Goal: Task Accomplishment & Management: Use online tool/utility

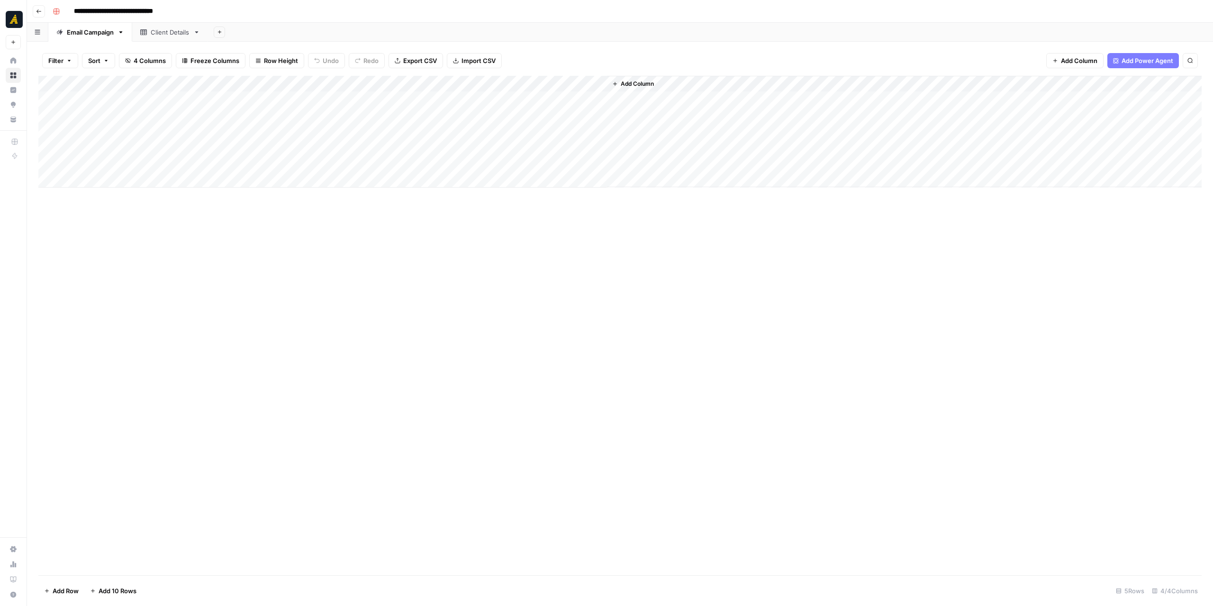
click at [477, 83] on div "Add Column" at bounding box center [620, 132] width 1164 height 112
click at [466, 102] on input "Emails" at bounding box center [493, 106] width 96 height 9
type input "Email Sequence"
click at [513, 289] on div "Add Column" at bounding box center [620, 326] width 1164 height 500
drag, startPoint x: 521, startPoint y: 83, endPoint x: 559, endPoint y: 82, distance: 37.5
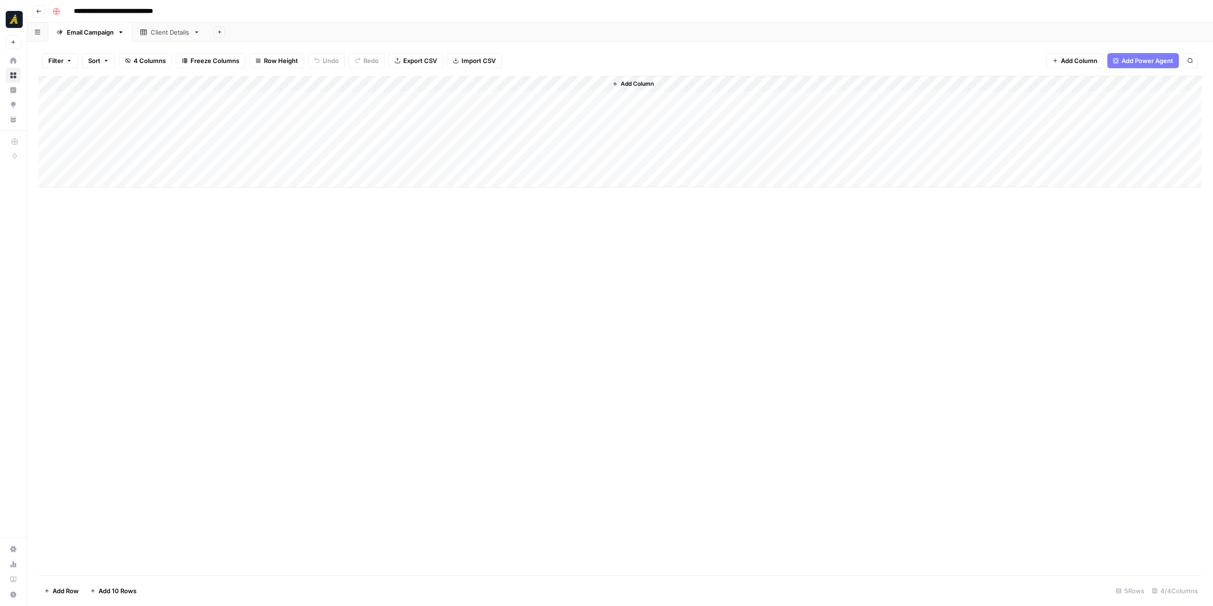
click at [559, 82] on div "Add Column" at bounding box center [620, 132] width 1164 height 112
drag, startPoint x: 643, startPoint y: 81, endPoint x: 692, endPoint y: 80, distance: 49.3
click at [692, 80] on div "Add Column" at bounding box center [620, 132] width 1164 height 112
click at [716, 231] on div "Add Column" at bounding box center [620, 326] width 1164 height 500
drag, startPoint x: 560, startPoint y: 82, endPoint x: 575, endPoint y: 82, distance: 15.2
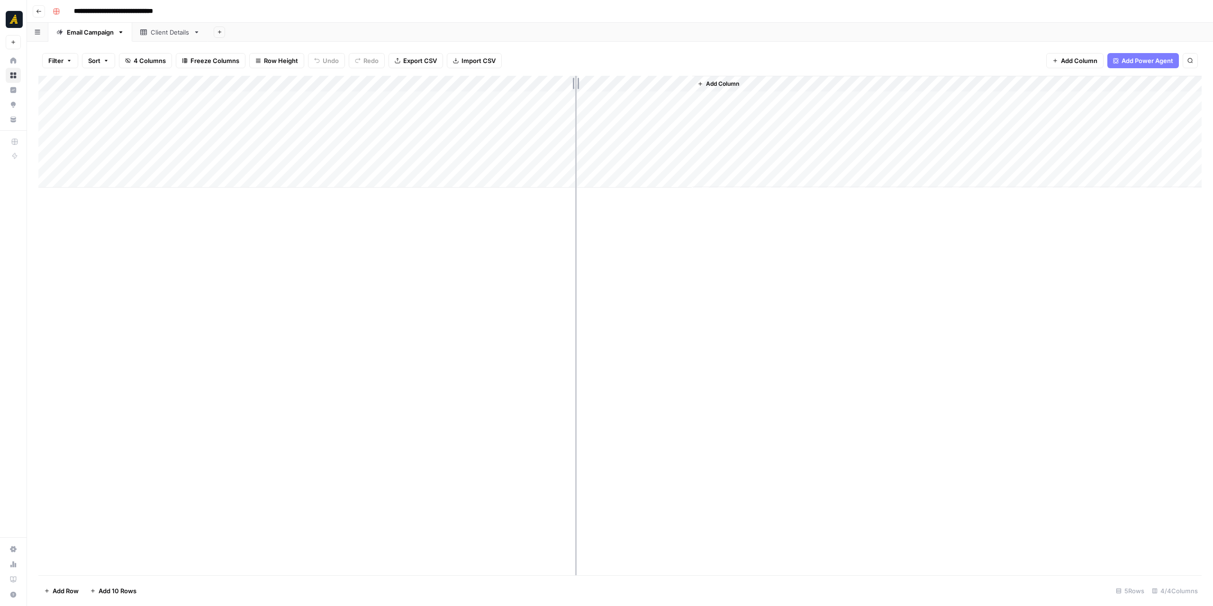
click at [575, 82] on div "Add Column" at bounding box center [620, 132] width 1164 height 112
drag, startPoint x: 734, startPoint y: 265, endPoint x: 764, endPoint y: 224, distance: 50.9
click at [734, 264] on div "Add Column" at bounding box center [620, 326] width 1164 height 500
click at [217, 98] on div "Add Column" at bounding box center [620, 132] width 1164 height 112
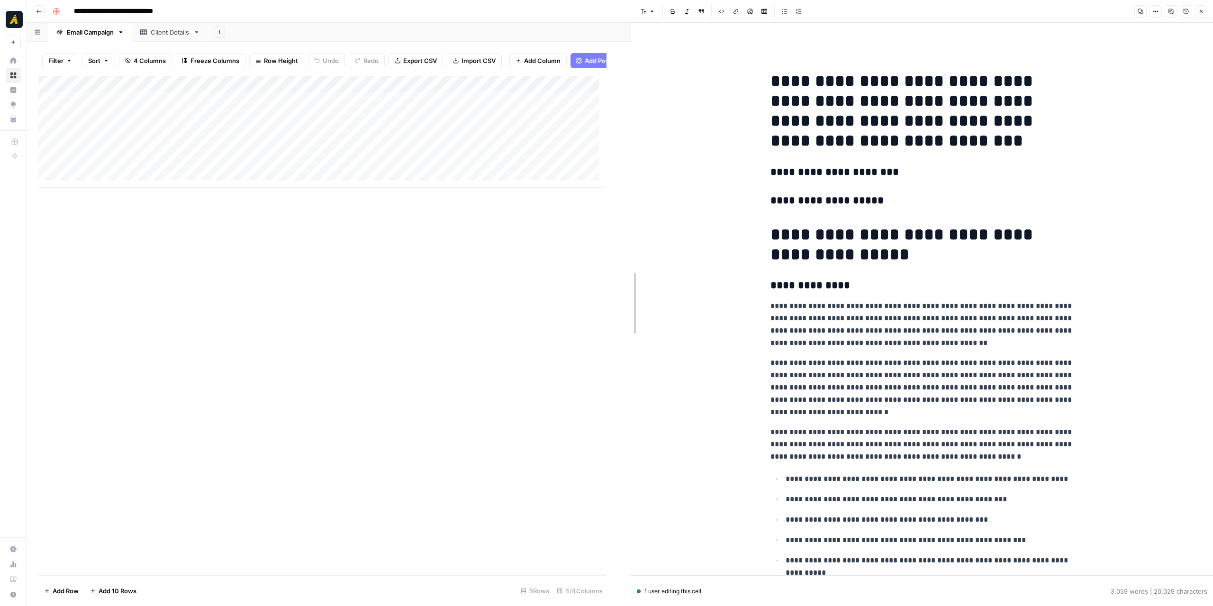
drag, startPoint x: 608, startPoint y: 196, endPoint x: 776, endPoint y: 195, distance: 167.8
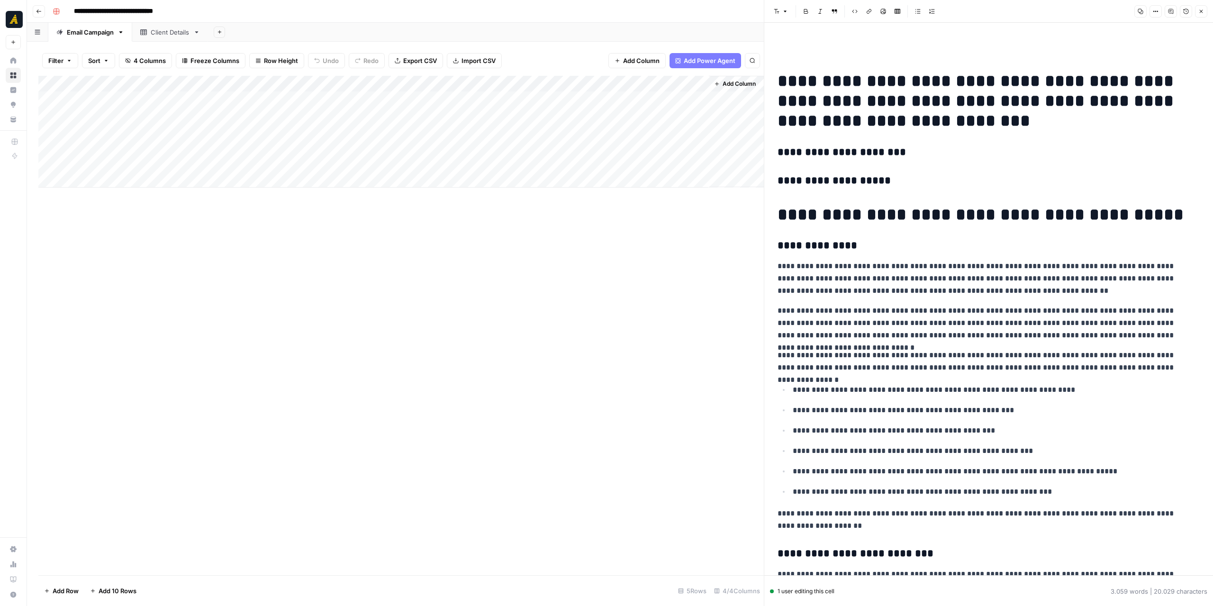
click at [1200, 12] on icon "button" at bounding box center [1202, 12] width 6 height 6
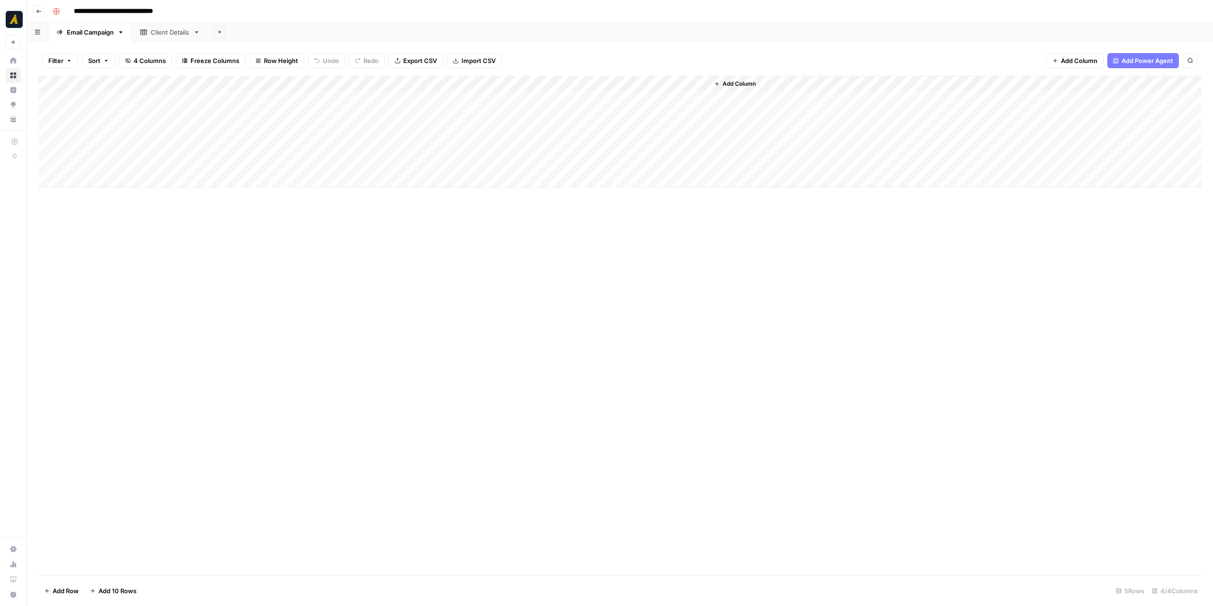
click at [171, 27] on link "Client Details" at bounding box center [170, 32] width 76 height 19
click at [168, 30] on div "Client Details" at bounding box center [170, 31] width 39 height 9
click at [246, 91] on div "Add Column" at bounding box center [620, 132] width 1164 height 112
click at [237, 83] on div "Add Column" at bounding box center [620, 132] width 1164 height 112
click at [462, 97] on div "Add Column" at bounding box center [620, 132] width 1164 height 112
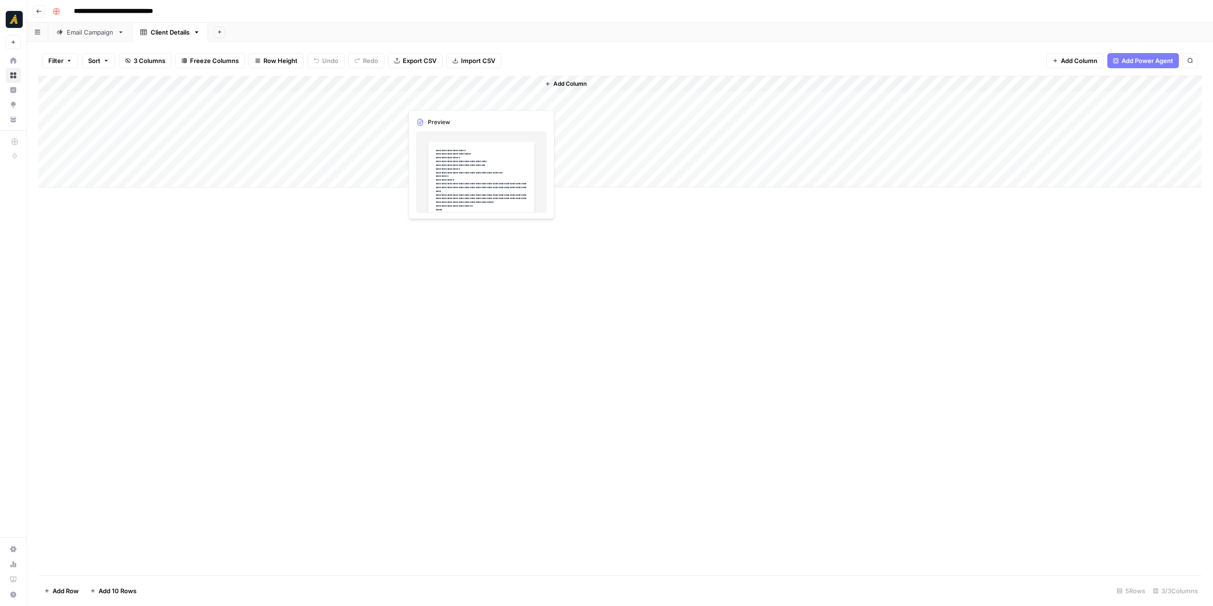
click at [462, 97] on div "Add Column" at bounding box center [620, 132] width 1164 height 112
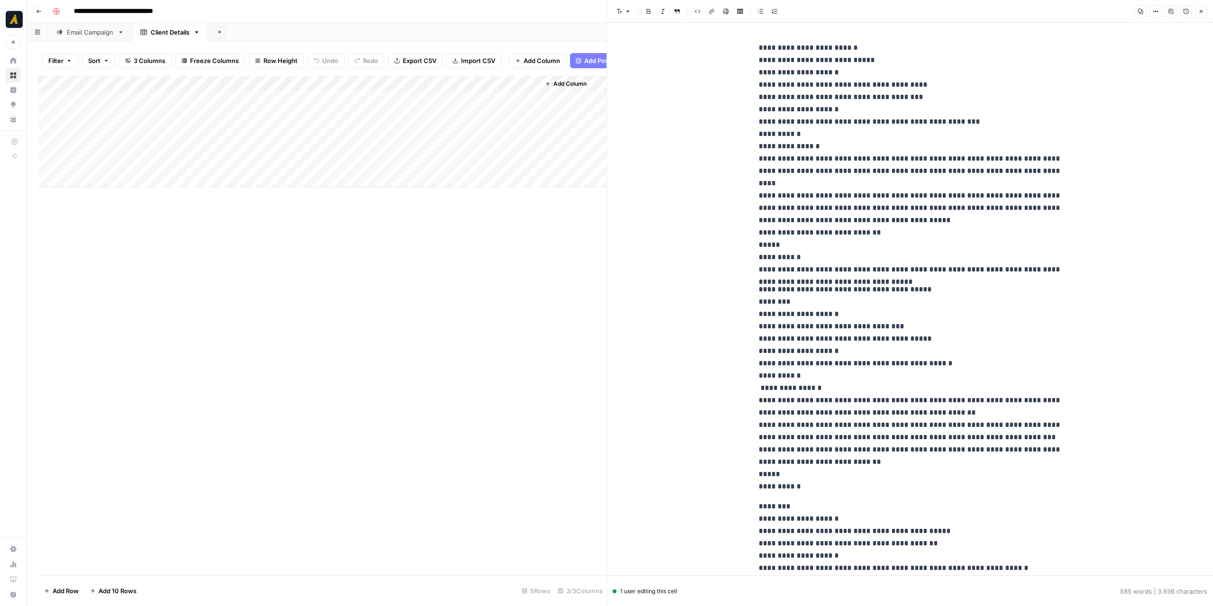
click at [800, 143] on p "**********" at bounding box center [910, 159] width 303 height 234
click at [337, 109] on div "Add Column" at bounding box center [322, 132] width 568 height 112
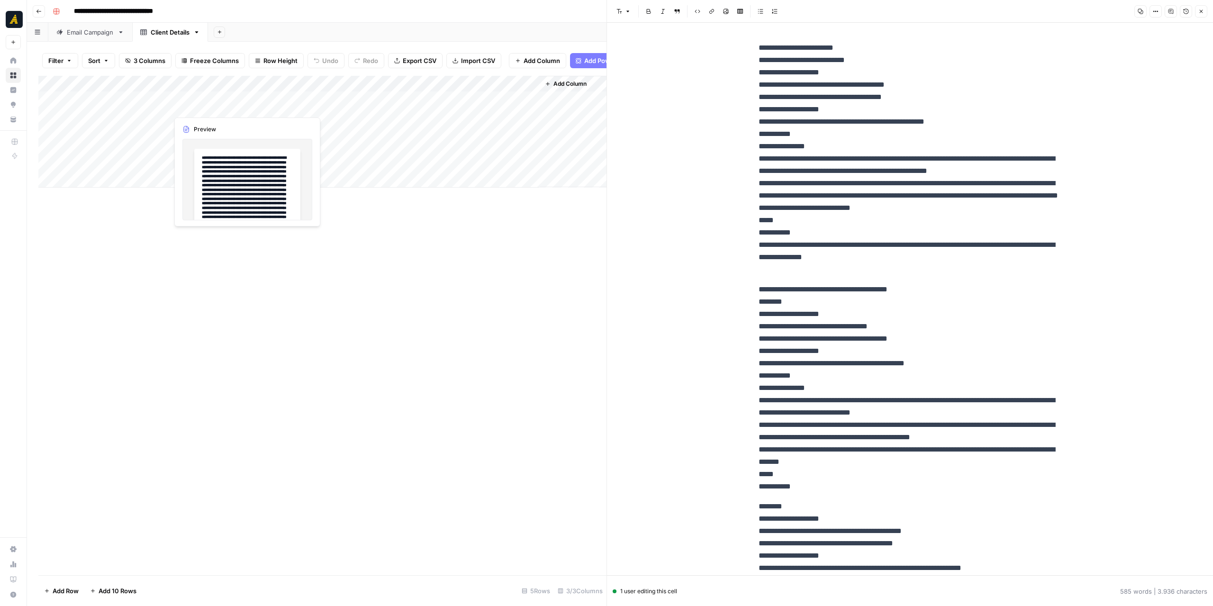
click at [337, 109] on div "Add Column" at bounding box center [322, 132] width 568 height 112
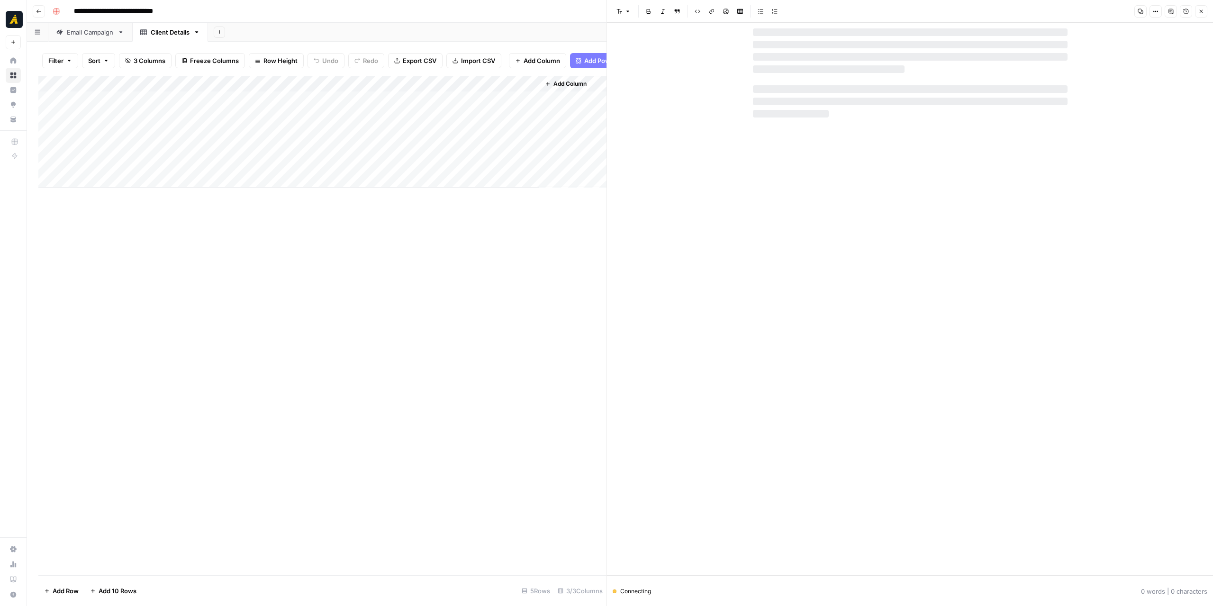
click at [394, 91] on div "Add Column" at bounding box center [322, 132] width 568 height 112
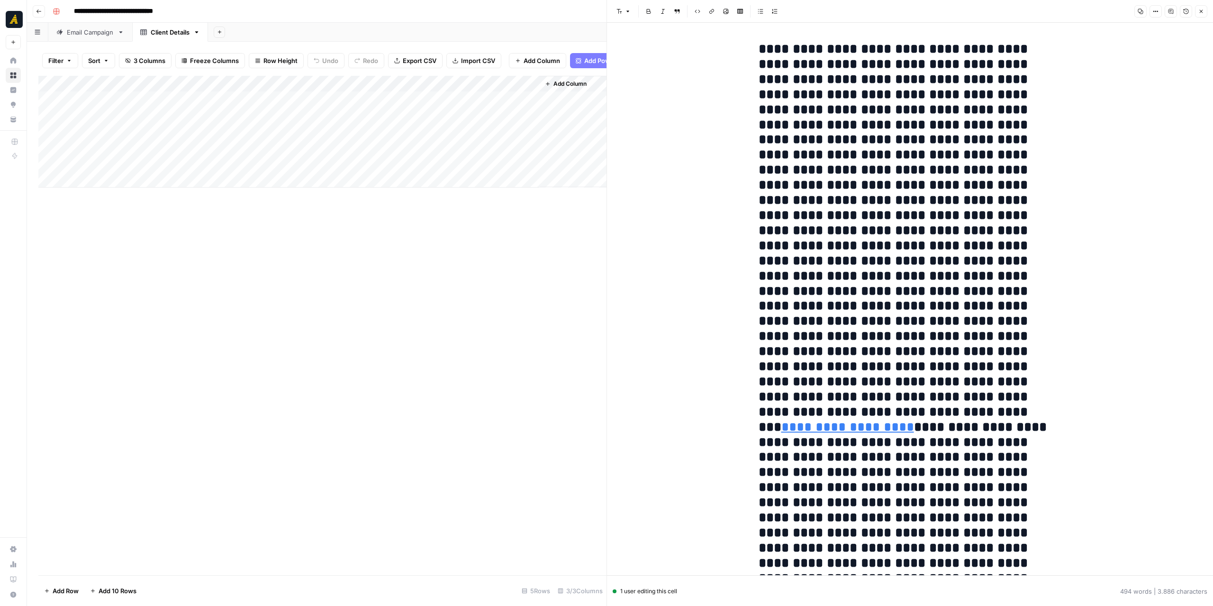
click at [557, 88] on span "Add Column" at bounding box center [570, 84] width 33 height 9
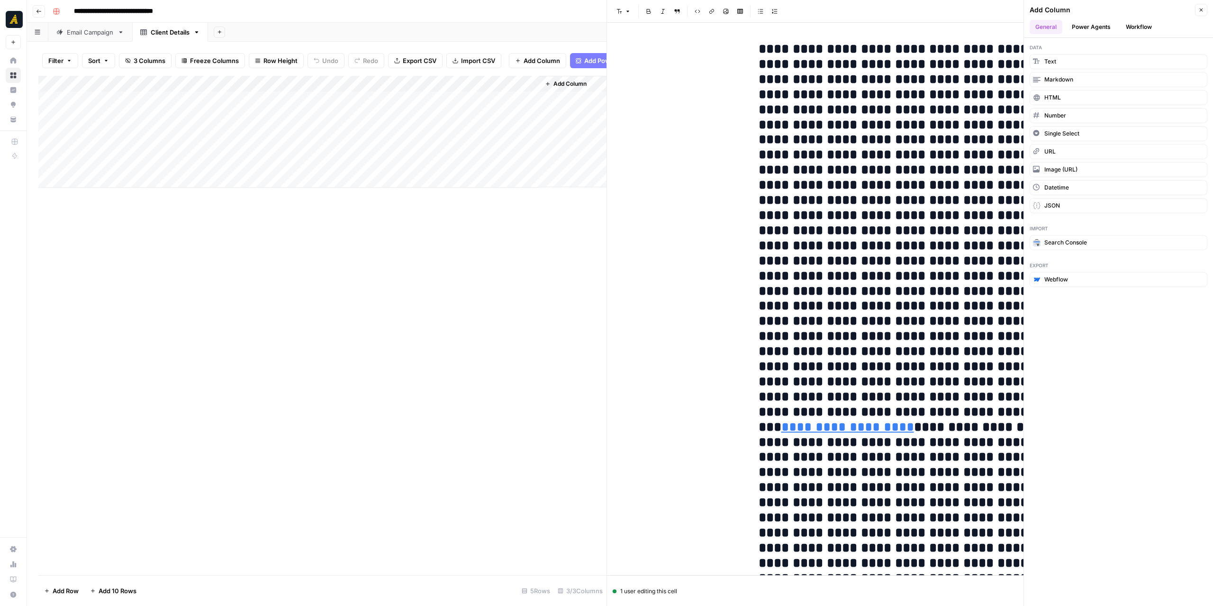
click at [555, 265] on div "Add Column" at bounding box center [322, 326] width 568 height 500
click at [1205, 6] on button "Close" at bounding box center [1201, 10] width 12 height 12
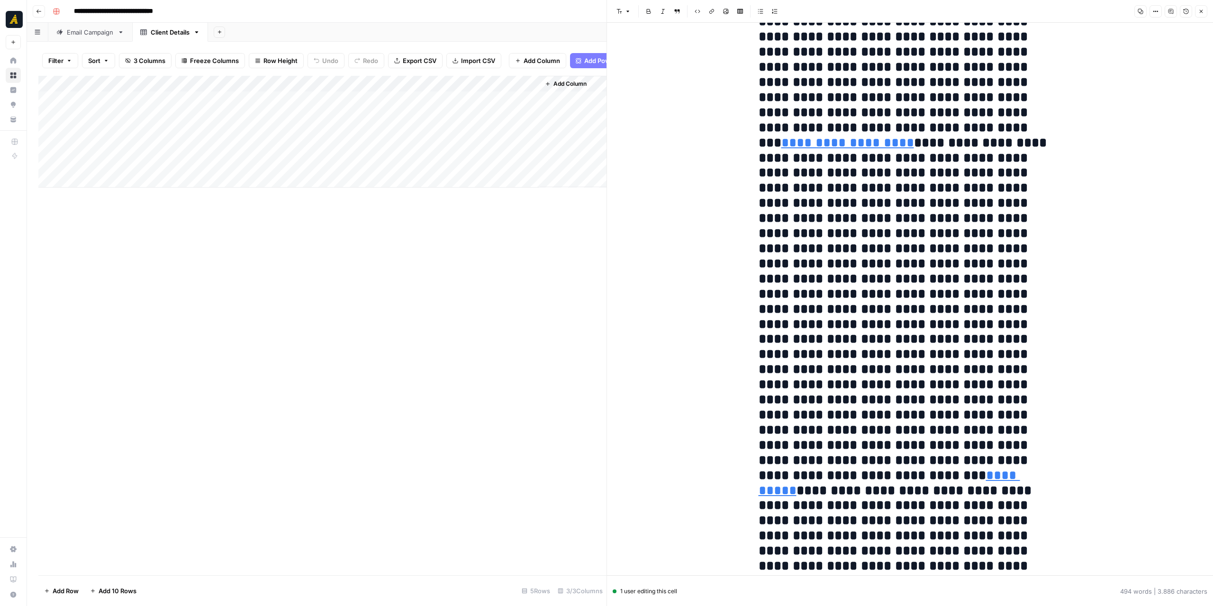
scroll to position [95, 0]
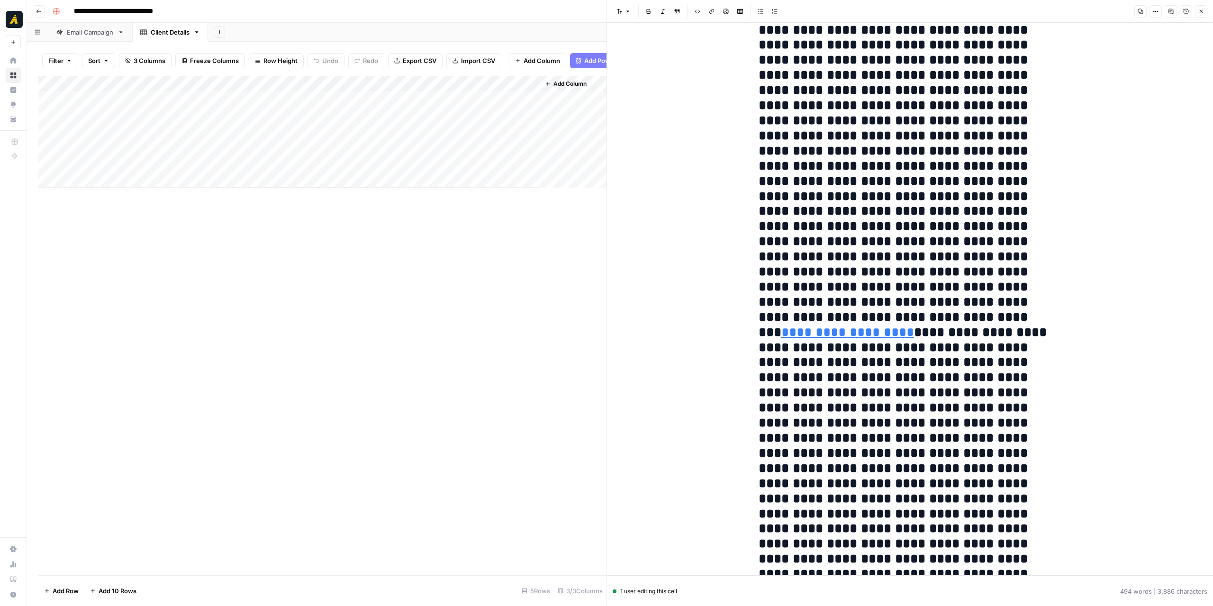
click at [528, 277] on div "Add Column" at bounding box center [322, 326] width 568 height 500
click at [1199, 10] on button "Close" at bounding box center [1201, 11] width 12 height 12
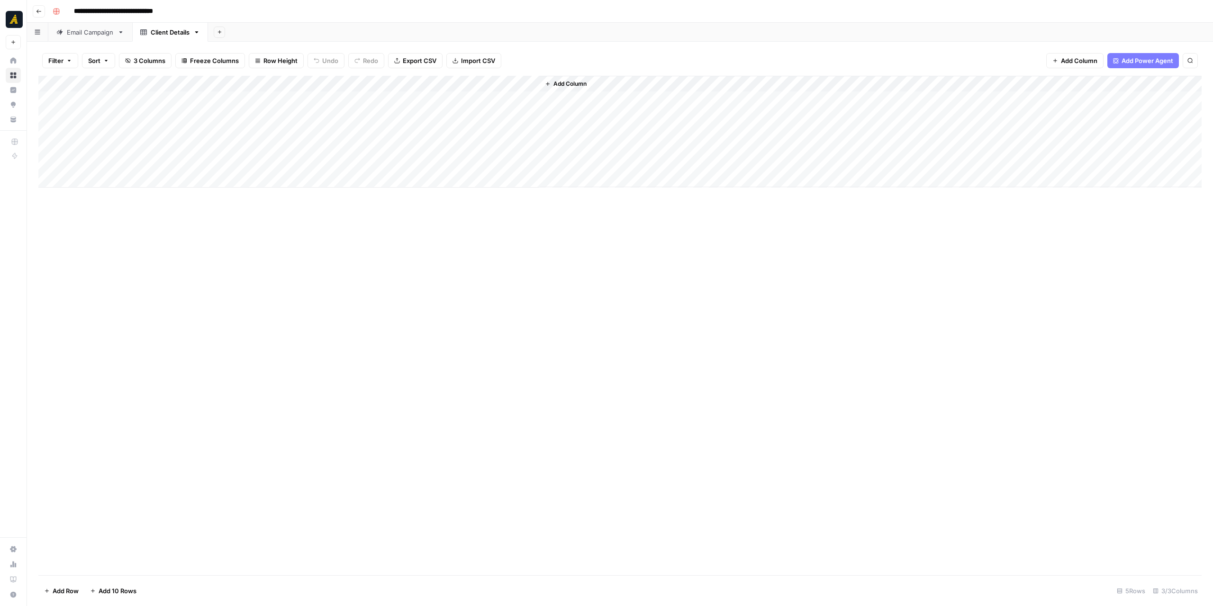
click at [566, 84] on span "Add Column" at bounding box center [570, 84] width 33 height 9
click at [1082, 78] on button "Markdown" at bounding box center [1119, 79] width 178 height 15
click at [620, 83] on div "Add Column" at bounding box center [620, 132] width 1164 height 112
type input "New Column"
click at [667, 84] on div at bounding box center [607, 85] width 137 height 19
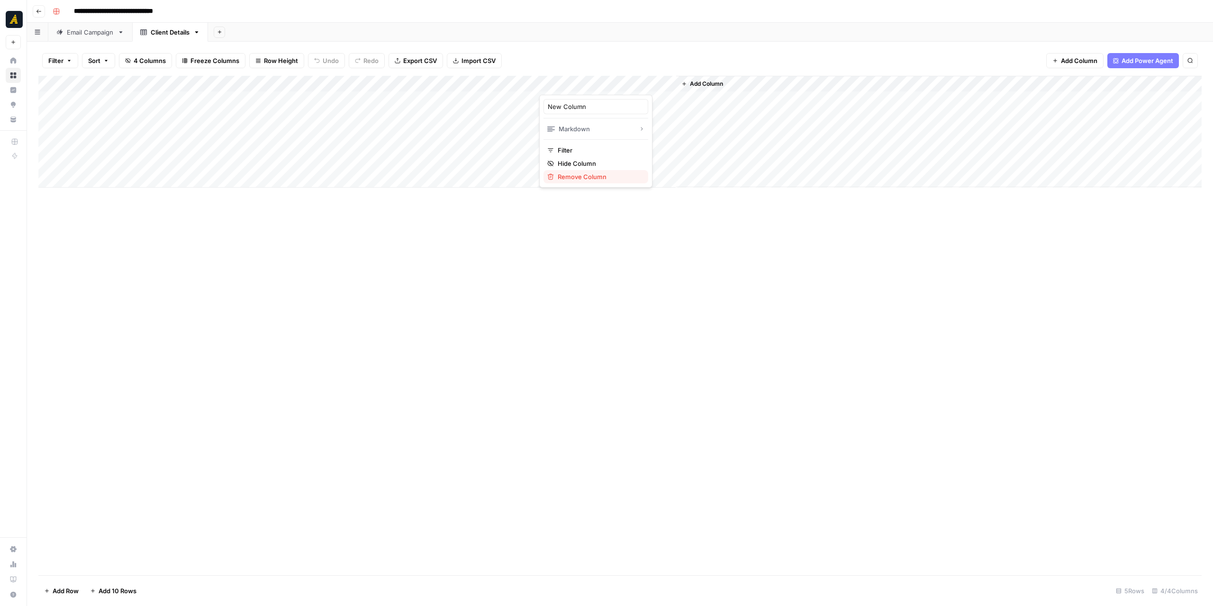
click at [603, 173] on div "New Column Markdown Filter Hide Column Remove Column" at bounding box center [595, 141] width 113 height 93
click at [603, 173] on span "Remove Column" at bounding box center [582, 176] width 49 height 9
click at [580, 100] on span "Delete" at bounding box center [573, 97] width 20 height 9
click at [443, 226] on div "Add Column" at bounding box center [620, 326] width 1164 height 500
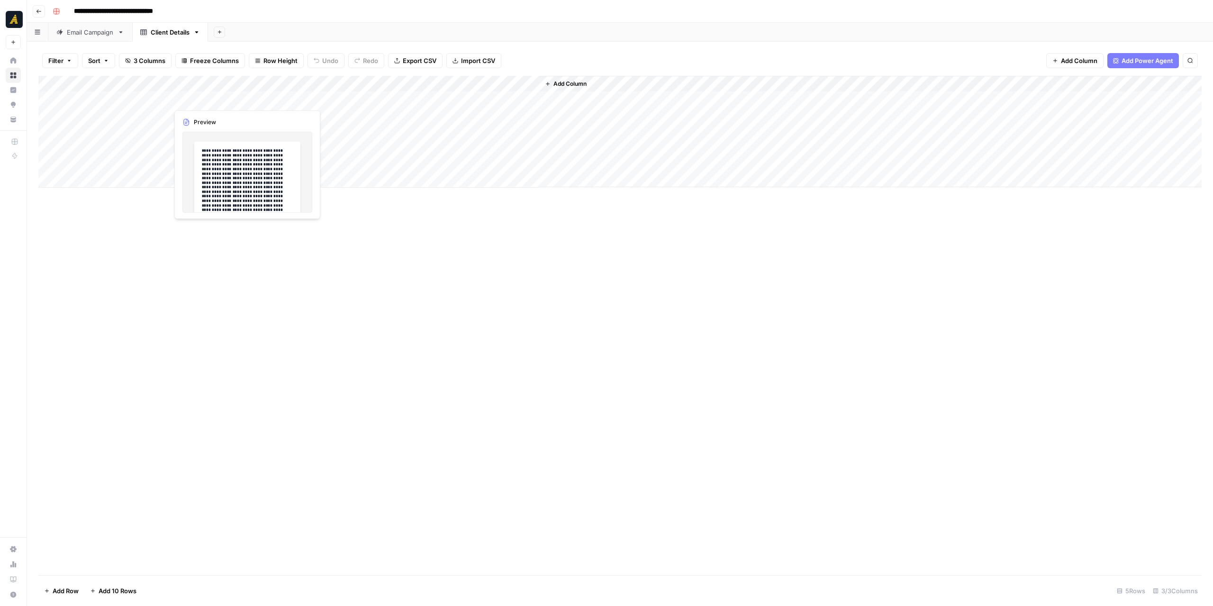
click at [130, 100] on div "Add Column" at bounding box center [620, 132] width 1164 height 112
click at [127, 85] on div "Add Column" at bounding box center [620, 132] width 1164 height 112
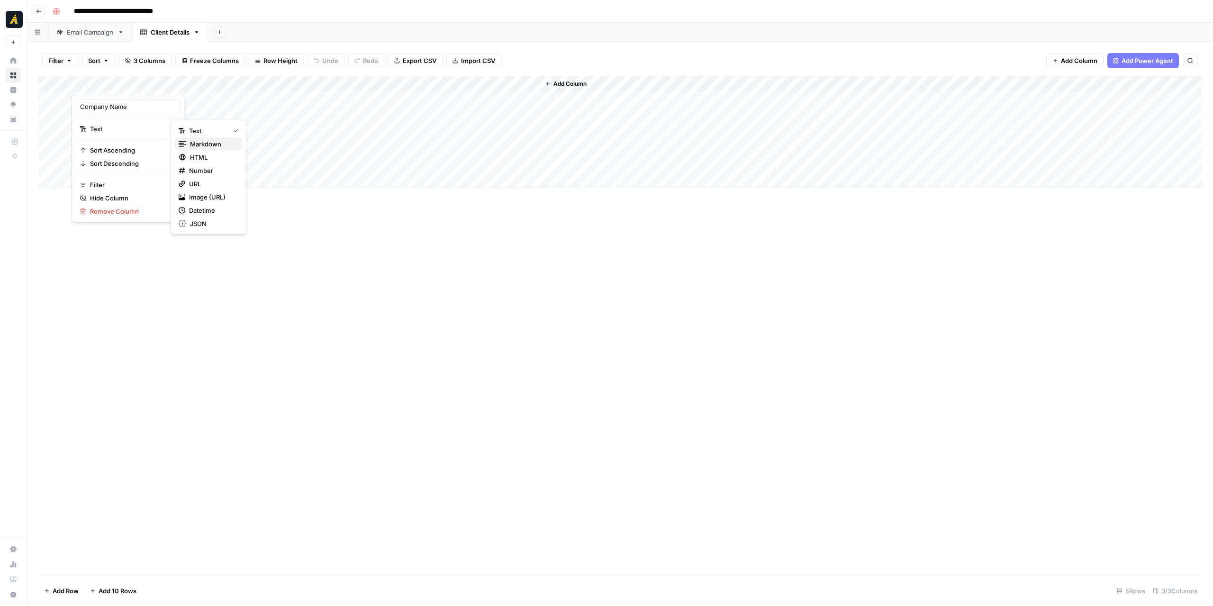
click at [196, 144] on span "Markdown" at bounding box center [205, 143] width 31 height 9
click at [140, 82] on div "Add Column" at bounding box center [620, 132] width 1164 height 112
click at [213, 212] on div "Add Column" at bounding box center [620, 326] width 1164 height 500
click at [100, 36] on div "Email Campaign" at bounding box center [90, 31] width 47 height 9
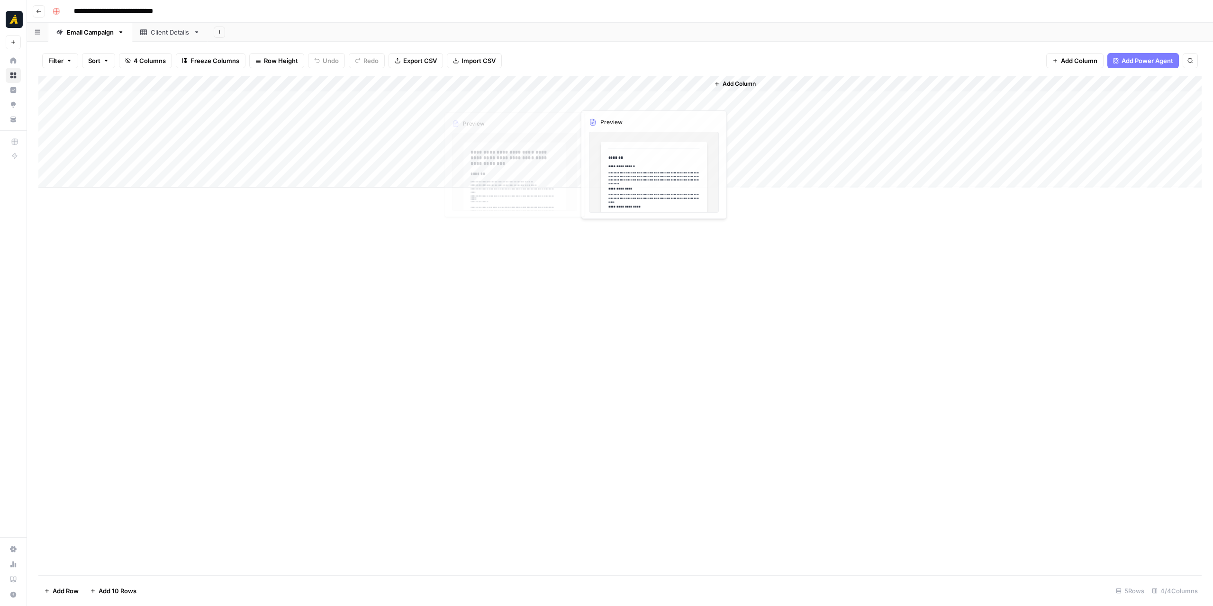
click at [504, 91] on div "Add Column" at bounding box center [620, 132] width 1164 height 112
click at [504, 91] on div at bounding box center [506, 85] width 140 height 19
click at [548, 100] on div "Add Column" at bounding box center [620, 132] width 1164 height 112
